Goal: Information Seeking & Learning: Understand process/instructions

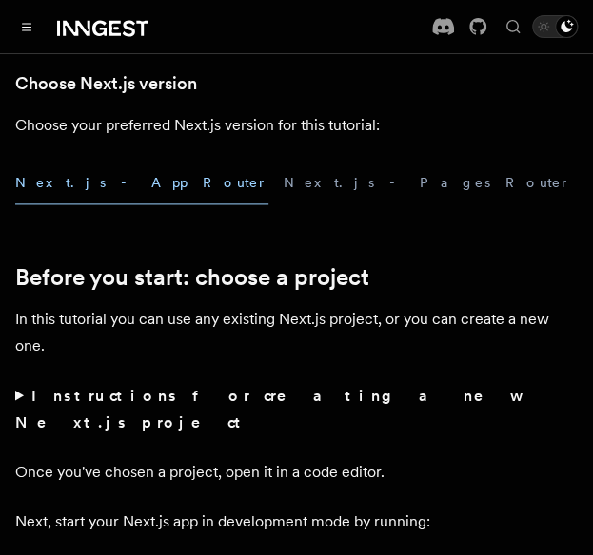
scroll to position [476, 0]
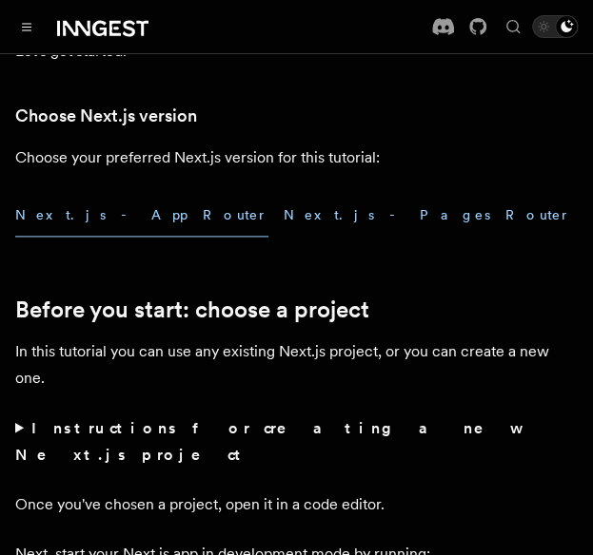
click at [283, 204] on button "Next.js - Pages Router" at bounding box center [426, 215] width 287 height 43
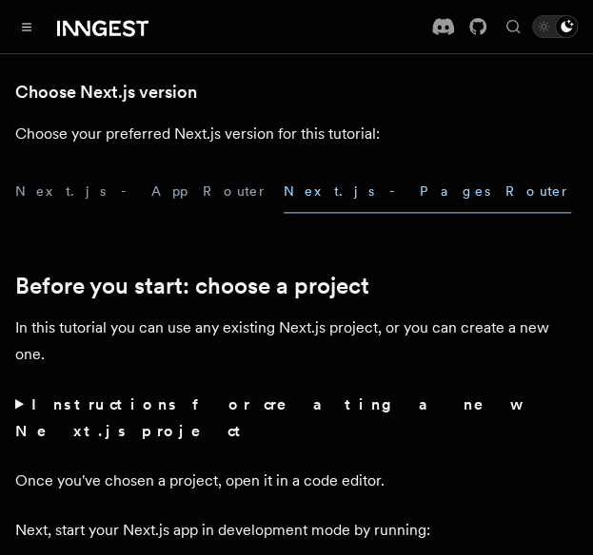
scroll to position [476, 0]
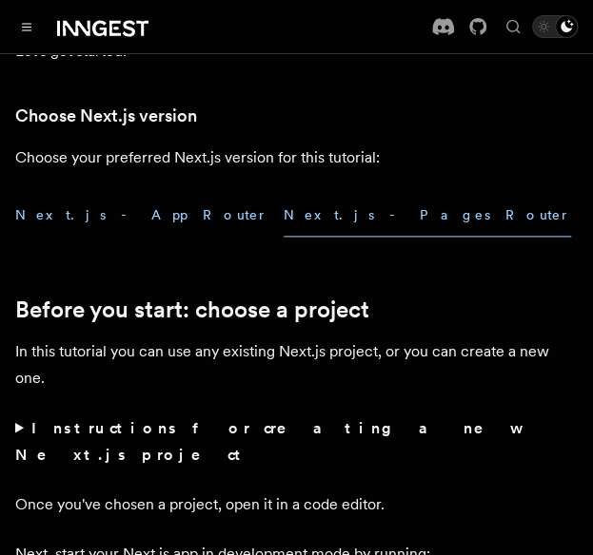
click at [112, 208] on button "Next.js - App Router" at bounding box center [141, 215] width 253 height 43
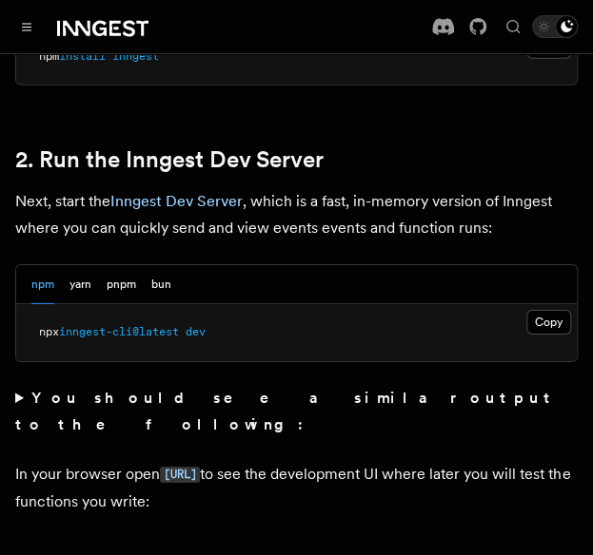
scroll to position [1332, 0]
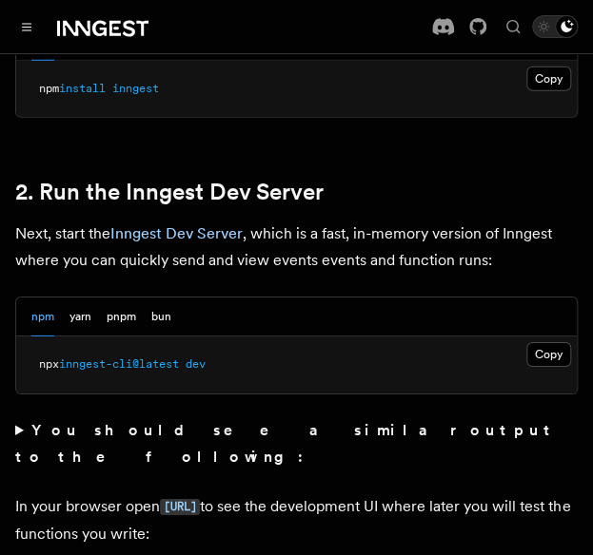
click at [397, 221] on p "Next, start the Inngest Dev Server , which is a fast, in-memory version of Inng…" at bounding box center [296, 247] width 562 height 53
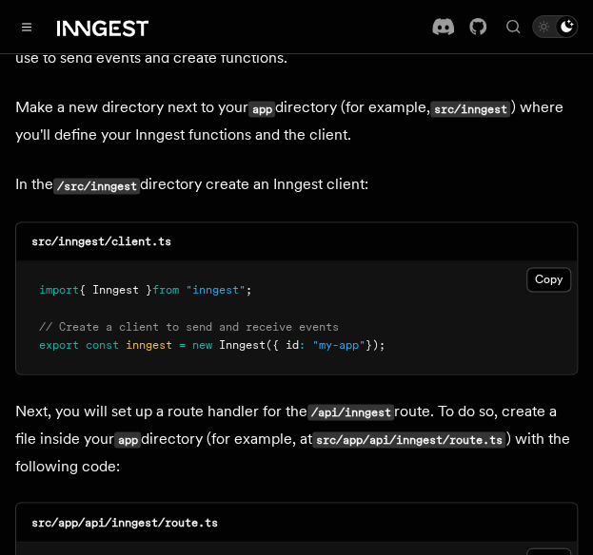
scroll to position [2378, 0]
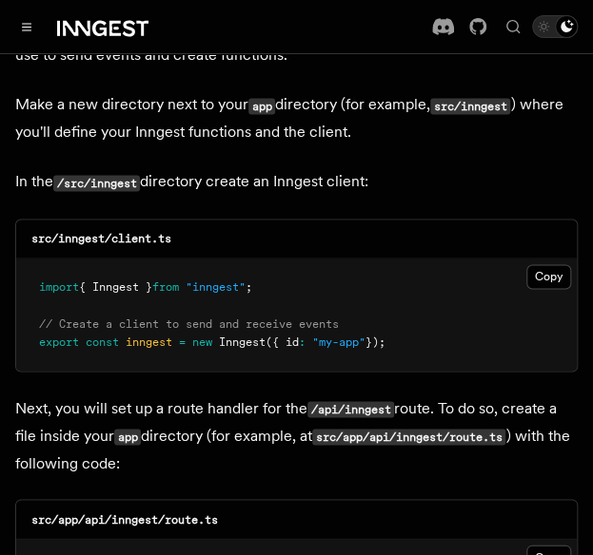
drag, startPoint x: 414, startPoint y: 263, endPoint x: 194, endPoint y: 251, distance: 220.1
click at [194, 259] on pre "import { Inngest } from "inngest" ; // Create a client to send and receive even…" at bounding box center [296, 315] width 560 height 112
click at [436, 259] on pre "import { Inngest } from "inngest" ; // Create a client to send and receive even…" at bounding box center [296, 315] width 560 height 112
click at [550, 264] on button "Copy Copied" at bounding box center [548, 276] width 45 height 25
click at [543, 264] on button "Copy Copied" at bounding box center [548, 276] width 45 height 25
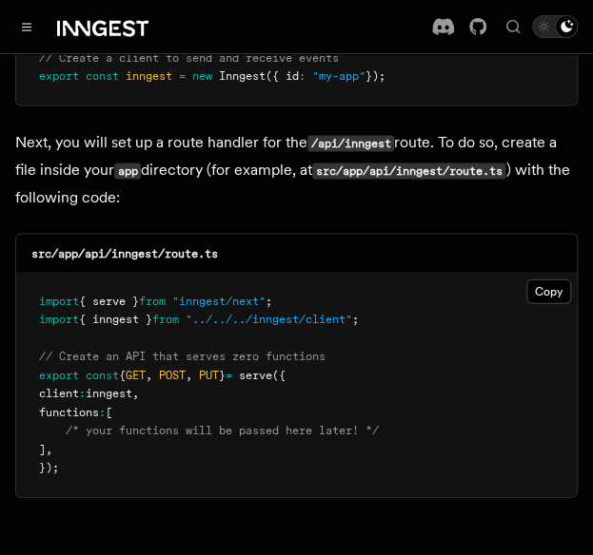
scroll to position [2663, 0]
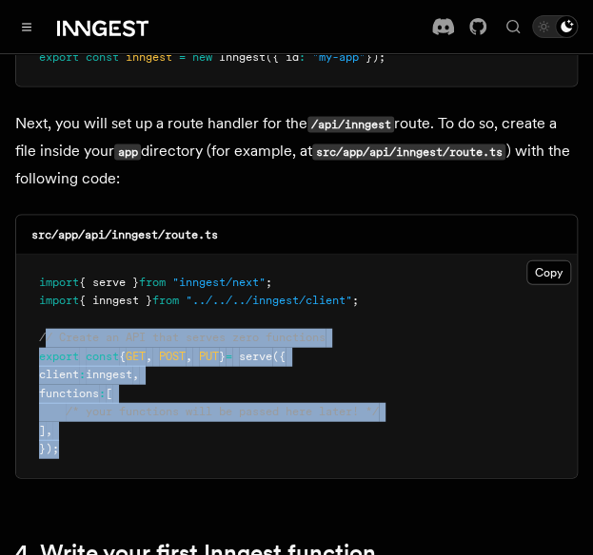
drag, startPoint x: 62, startPoint y: 365, endPoint x: 107, endPoint y: 260, distance: 115.0
click at [48, 254] on pre "import { serve } from "inngest/next" ; import { inngest } from "../../../innges…" at bounding box center [296, 366] width 560 height 224
click at [429, 277] on pre "import { serve } from "inngest/next" ; import { inngest } from "../../../innges…" at bounding box center [296, 366] width 560 height 224
click at [371, 300] on pre "import { serve } from "inngest/next" ; import { inngest } from "../../../innges…" at bounding box center [296, 366] width 560 height 224
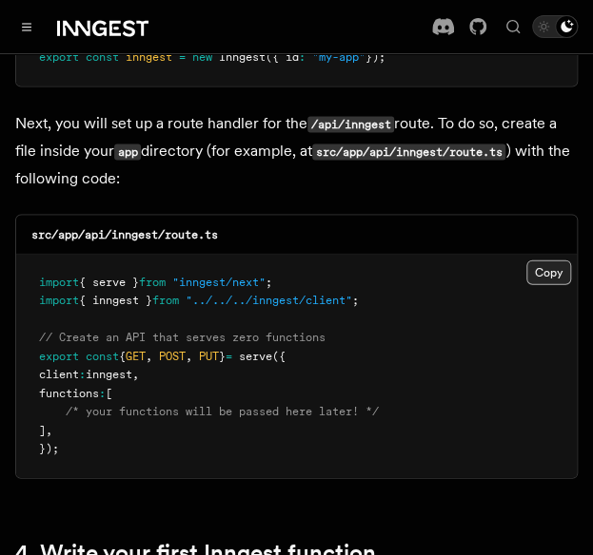
click at [542, 260] on button "Copy Copied" at bounding box center [548, 272] width 45 height 25
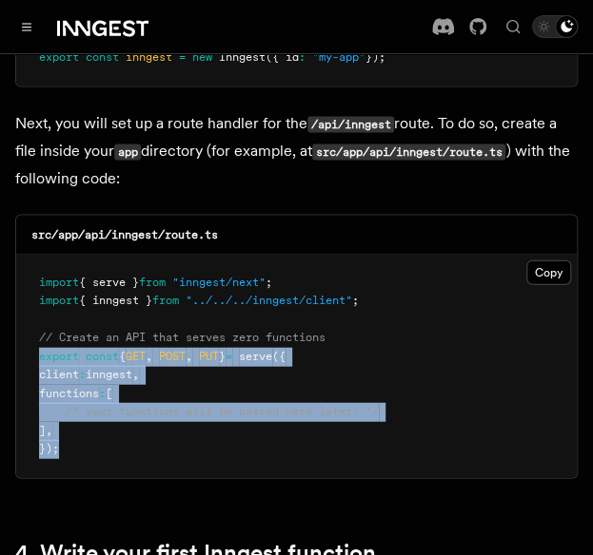
drag, startPoint x: 65, startPoint y: 378, endPoint x: 40, endPoint y: 281, distance: 100.1
click at [36, 281] on pre "import { serve } from "inngest/next" ; import { inngest } from "../../../innges…" at bounding box center [296, 366] width 560 height 224
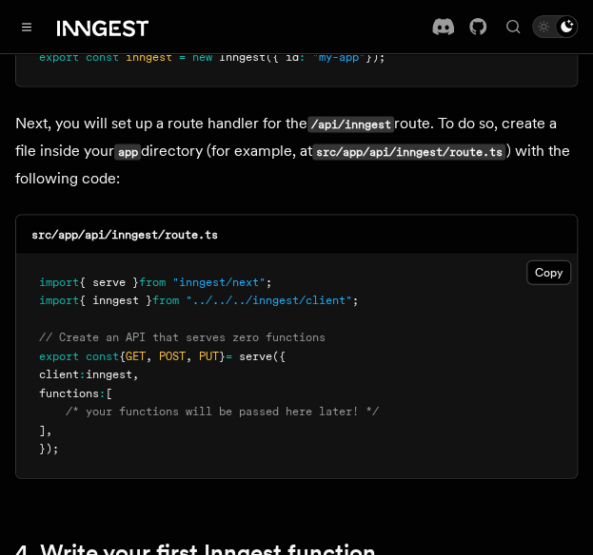
click at [479, 254] on pre "import { serve } from "inngest/next" ; import { inngest } from "../../../innges…" at bounding box center [296, 366] width 560 height 224
click at [550, 260] on button "Copy Copied" at bounding box center [548, 272] width 45 height 25
